Goal: Information Seeking & Learning: Learn about a topic

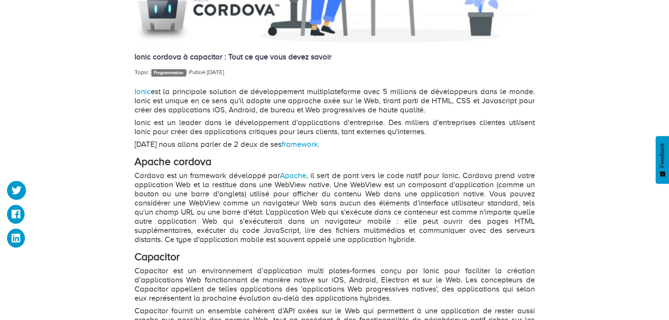
scroll to position [351, 0]
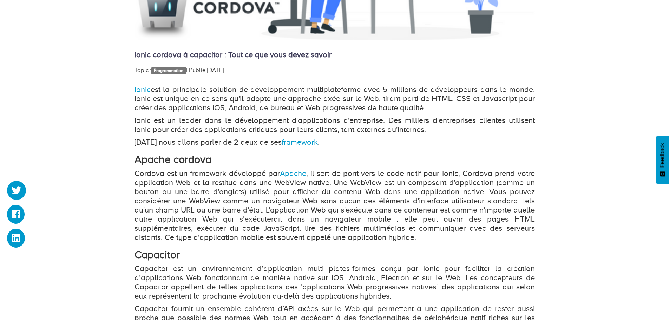
click at [355, 172] on p "Cordova est un framework développé par Apache , il sert de pont vers le code na…" at bounding box center [334, 205] width 400 height 73
click at [354, 172] on p "Cordova est un framework développé par Apache , il sert de pont vers le code na…" at bounding box center [334, 205] width 400 height 73
click at [614, 199] on div "Ionic cordova à capacitor : Tout ce que vous devez savoir Topic : Programmation…" at bounding box center [334, 101] width 669 height 705
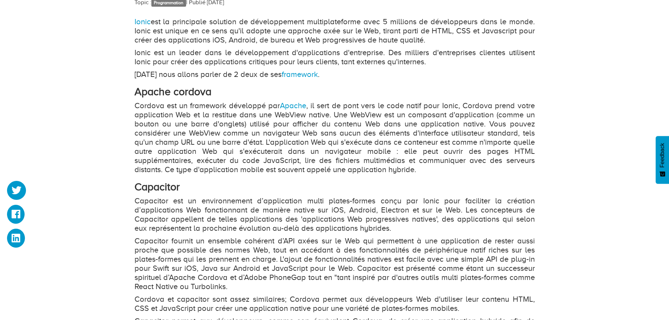
scroll to position [421, 0]
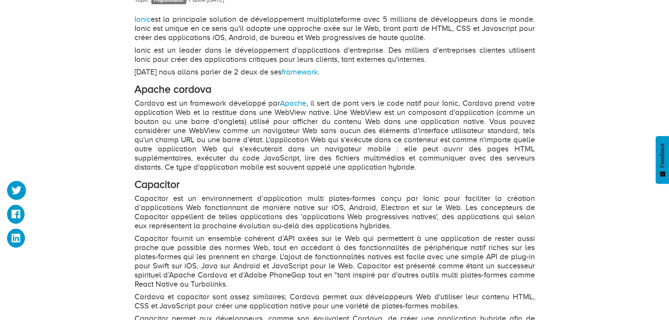
click at [358, 111] on p "Cordova est un framework développé par Apache , il sert de pont vers le code na…" at bounding box center [334, 135] width 400 height 73
drag, startPoint x: 311, startPoint y: 102, endPoint x: 458, endPoint y: 107, distance: 147.8
click at [458, 107] on p "Cordova est un framework développé par Apache , il sert de pont vers le code na…" at bounding box center [334, 135] width 400 height 73
copy p "il sert de pont vers le code natif pour Ionic"
click at [372, 186] on h2 "Capacitor" at bounding box center [334, 185] width 400 height 12
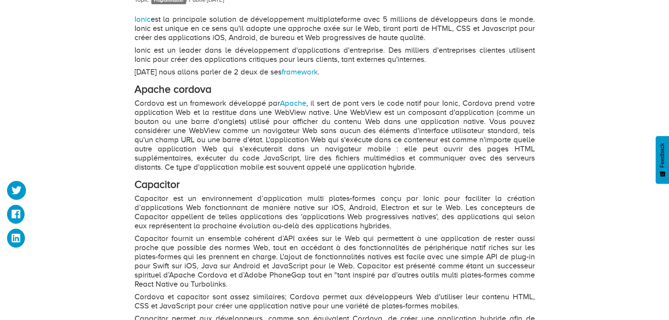
click at [397, 200] on p "Capacitor est un environnement d’application multi plates-formes conçu par Ioni…" at bounding box center [334, 212] width 400 height 36
click at [444, 201] on p "Capacitor est un environnement d’application multi plates-formes conçu par Ioni…" at bounding box center [334, 212] width 400 height 36
click at [230, 207] on p "Capacitor est un environnement d’application multi plates-formes conçu par Ioni…" at bounding box center [334, 212] width 400 height 36
click at [361, 208] on p "Capacitor est un environnement d’application multi plates-formes conçu par Ioni…" at bounding box center [334, 212] width 400 height 36
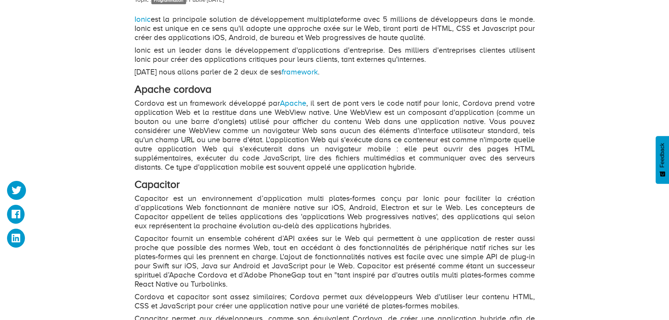
drag, startPoint x: 361, startPoint y: 208, endPoint x: 529, endPoint y: 179, distance: 170.9
click at [531, 179] on h2 "Capacitor" at bounding box center [334, 185] width 400 height 12
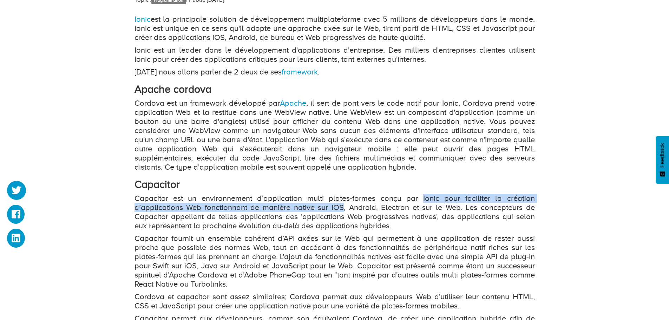
drag, startPoint x: 422, startPoint y: 197, endPoint x: 341, endPoint y: 209, distance: 81.6
click at [341, 209] on p "Capacitor est un environnement d’application multi plates-formes conçu par Ioni…" at bounding box center [334, 212] width 400 height 36
copy p "Ionic pour faciliter la création d’applications Web fonctionnant de manière nat…"
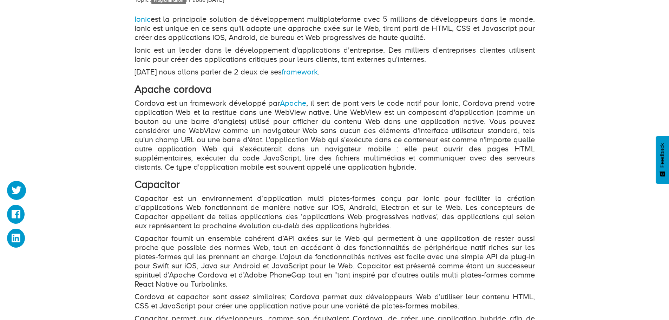
click at [362, 138] on p "Cordova est un framework développé par Apache , il sert de pont vers le code na…" at bounding box center [334, 135] width 400 height 73
drag, startPoint x: 388, startPoint y: 110, endPoint x: 396, endPoint y: 110, distance: 7.7
click at [396, 110] on p "Cordova est un framework développé par Apache , il sert de pont vers le code na…" at bounding box center [334, 135] width 400 height 73
click at [372, 116] on p "Cordova est un framework développé par Apache , il sert de pont vers le code na…" at bounding box center [334, 135] width 400 height 73
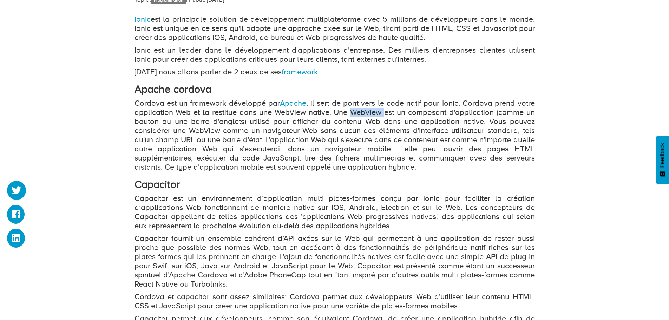
click at [372, 116] on p "Cordova est un framework développé par Apache , il sert de pont vers le code na…" at bounding box center [334, 135] width 400 height 73
click at [375, 117] on p "Cordova est un framework développé par Apache , il sert de pont vers le code na…" at bounding box center [334, 135] width 400 height 73
click at [374, 115] on p "Cordova est un framework développé par Apache , il sert de pont vers le code na…" at bounding box center [334, 135] width 400 height 73
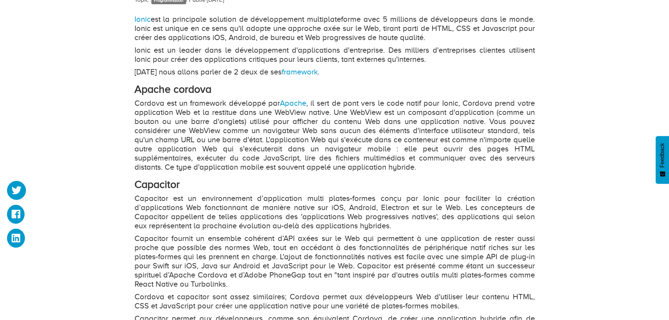
click at [375, 110] on p "Cordova est un framework développé par Apache , il sert de pont vers le code na…" at bounding box center [334, 135] width 400 height 73
click at [376, 110] on p "Cordova est un framework développé par Apache , il sert de pont vers le code na…" at bounding box center [334, 135] width 400 height 73
click at [377, 110] on p "Cordova est un framework développé par Apache , il sert de pont vers le code na…" at bounding box center [334, 135] width 400 height 73
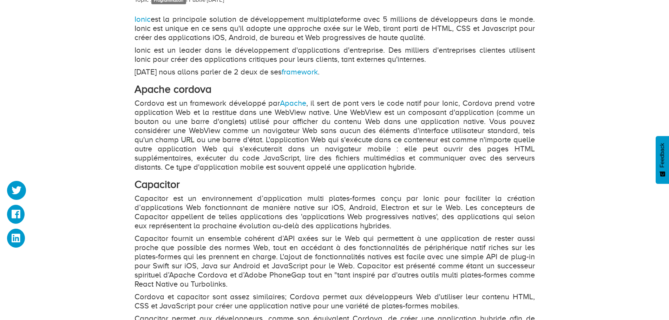
click at [377, 112] on p "Cordova est un framework développé par Apache , il sert de pont vers le code na…" at bounding box center [334, 135] width 400 height 73
click at [378, 112] on p "Cordova est un framework développé par Apache , il sert de pont vers le code na…" at bounding box center [334, 135] width 400 height 73
drag, startPoint x: 381, startPoint y: 111, endPoint x: 353, endPoint y: 108, distance: 28.9
click at [353, 108] on p "Cordova est un framework développé par Apache , il sert de pont vers le code na…" at bounding box center [334, 135] width 400 height 73
click at [355, 110] on p "Cordova est un framework développé par Apache , il sert de pont vers le code na…" at bounding box center [334, 135] width 400 height 73
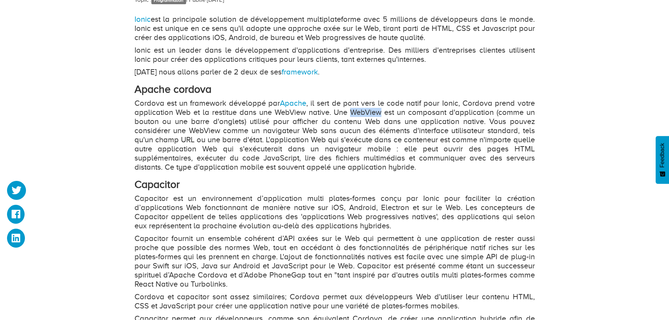
click at [355, 110] on p "Cordova est un framework développé par Apache , il sert de pont vers le code na…" at bounding box center [334, 135] width 400 height 73
click at [356, 111] on p "Cordova est un framework développé par Apache , il sert de pont vers le code na…" at bounding box center [334, 135] width 400 height 73
click at [357, 111] on p "Cordova est un framework développé par Apache , il sert de pont vers le code na…" at bounding box center [334, 135] width 400 height 73
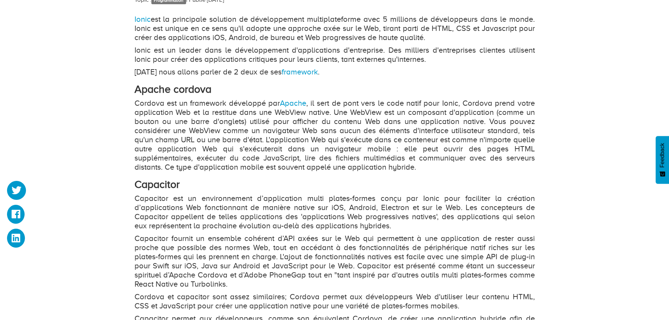
click at [432, 110] on p "Cordova est un framework développé par Apache , il sert de pont vers le code na…" at bounding box center [334, 135] width 400 height 73
click at [459, 112] on p "Cordova est un framework développé par Apache , il sert de pont vers le code na…" at bounding box center [334, 135] width 400 height 73
click at [518, 113] on p "Cordova est un framework développé par Apache , il sert de pont vers le code na…" at bounding box center [334, 135] width 400 height 73
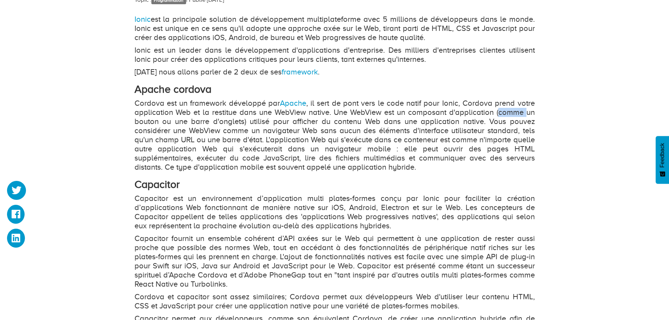
click at [518, 113] on p "Cordova est un framework développé par Apache , il sert de pont vers le code na…" at bounding box center [334, 135] width 400 height 73
click at [529, 113] on p "Cordova est un framework développé par Apache , il sert de pont vers le code na…" at bounding box center [334, 135] width 400 height 73
click at [149, 122] on p "Cordova est un framework développé par Apache , il sert de pont vers le code na…" at bounding box center [334, 135] width 400 height 73
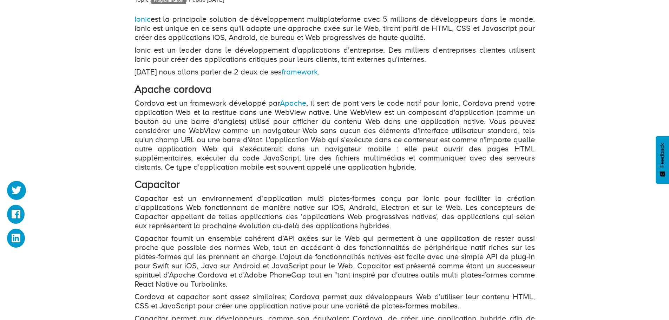
click at [182, 123] on p "Cordova est un framework développé par Apache , il sert de pont vers le code na…" at bounding box center [334, 135] width 400 height 73
click at [202, 121] on p "Cordova est un framework développé par Apache , il sert de pont vers le code na…" at bounding box center [334, 135] width 400 height 73
click at [219, 121] on p "Cordova est un framework développé par Apache , il sert de pont vers le code na…" at bounding box center [334, 135] width 400 height 73
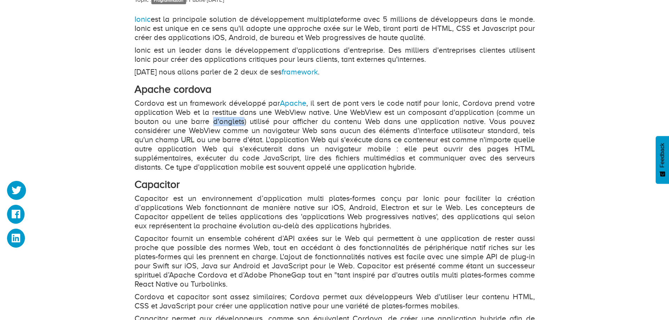
click at [219, 121] on p "Cordova est un framework développé par Apache , il sert de pont vers le code na…" at bounding box center [334, 135] width 400 height 73
click at [256, 121] on p "Cordova est un framework développé par Apache , il sert de pont vers le code na…" at bounding box center [334, 135] width 400 height 73
click at [275, 121] on p "Cordova est un framework développé par Apache , il sert de pont vers le code na…" at bounding box center [334, 135] width 400 height 73
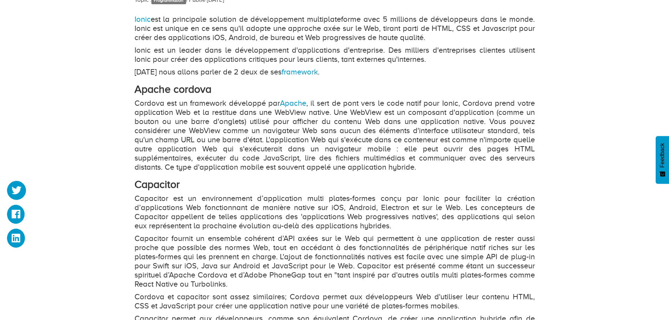
drag, startPoint x: 268, startPoint y: 83, endPoint x: 261, endPoint y: 83, distance: 6.3
click at [264, 84] on h2 "Apache cordova" at bounding box center [334, 90] width 400 height 12
click at [275, 106] on p "Cordova est un framework développé par Apache , il sert de pont vers le code na…" at bounding box center [334, 135] width 400 height 73
click at [284, 104] on link "Apache" at bounding box center [293, 103] width 26 height 9
